Goal: Information Seeking & Learning: Learn about a topic

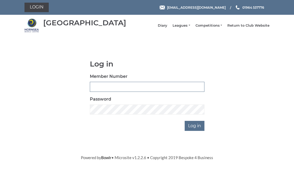
type input "0326"
click at [196, 128] on input "Log in" at bounding box center [195, 126] width 20 height 10
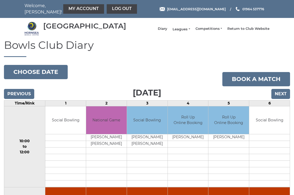
click at [187, 31] on link "Leagues" at bounding box center [180, 29] width 17 height 5
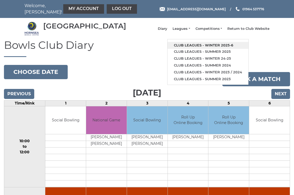
click at [216, 46] on link "Club leagues - Winter 2025-6" at bounding box center [207, 45] width 81 height 7
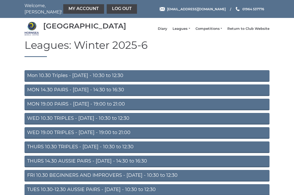
click at [78, 79] on link "Mon 10.30 Triples - Monday - 10:30 to 12:30" at bounding box center [146, 76] width 245 height 12
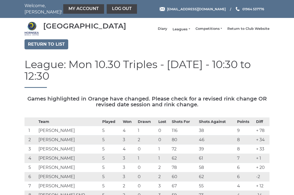
click at [186, 31] on link "Leagues" at bounding box center [180, 29] width 17 height 5
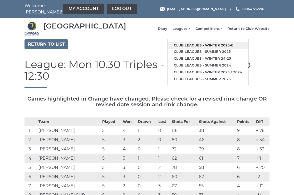
click at [197, 47] on link "Club leagues - Winter 2025-6" at bounding box center [207, 45] width 81 height 7
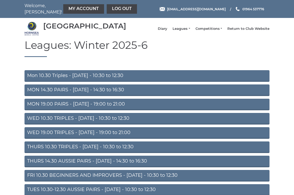
click at [85, 165] on link "THURS 14.30 AUSSIE PAIRS - [DATE] - 14:30 to 16:30" at bounding box center [146, 161] width 245 height 12
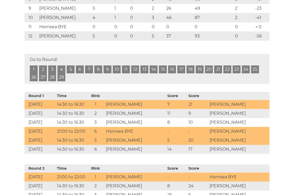
scroll to position [195, 0]
